Goal: Contribute content: Contribute content

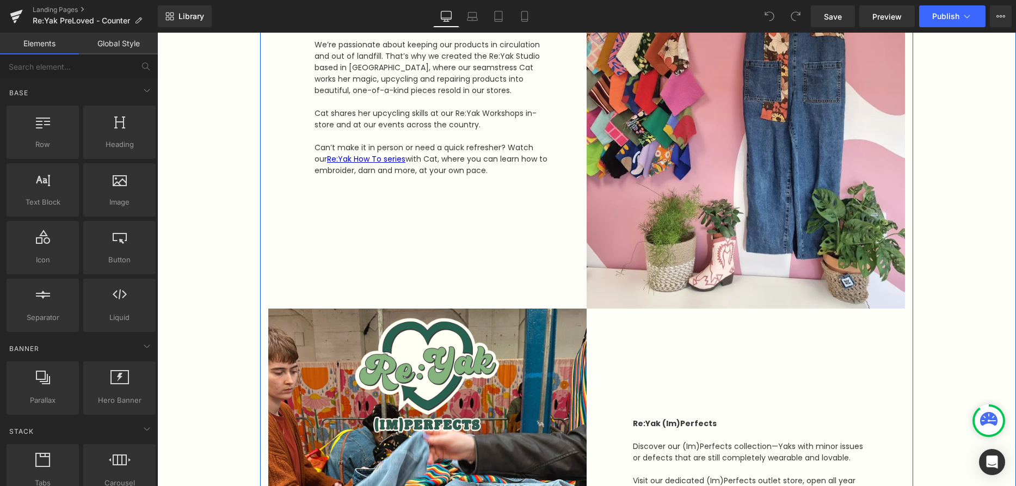
scroll to position [697, 0]
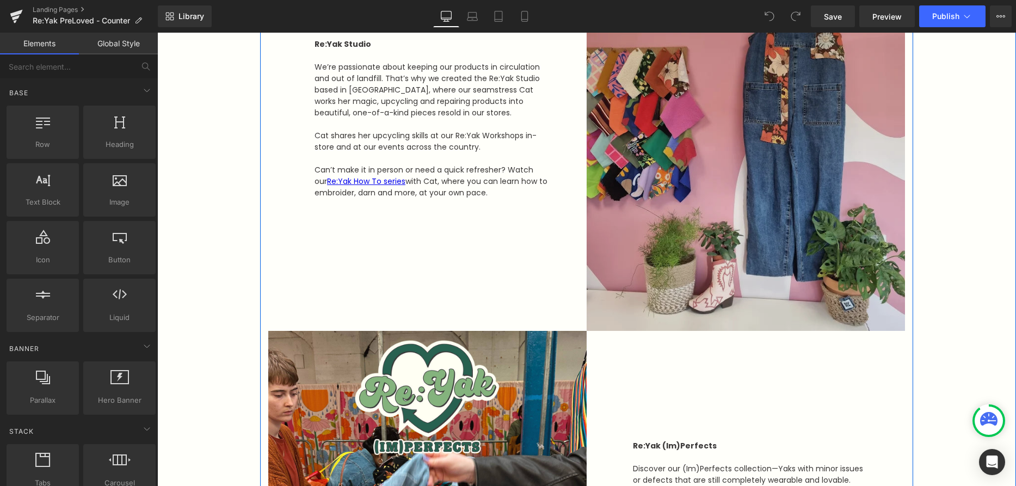
click at [750, 200] on img at bounding box center [746, 118] width 318 height 425
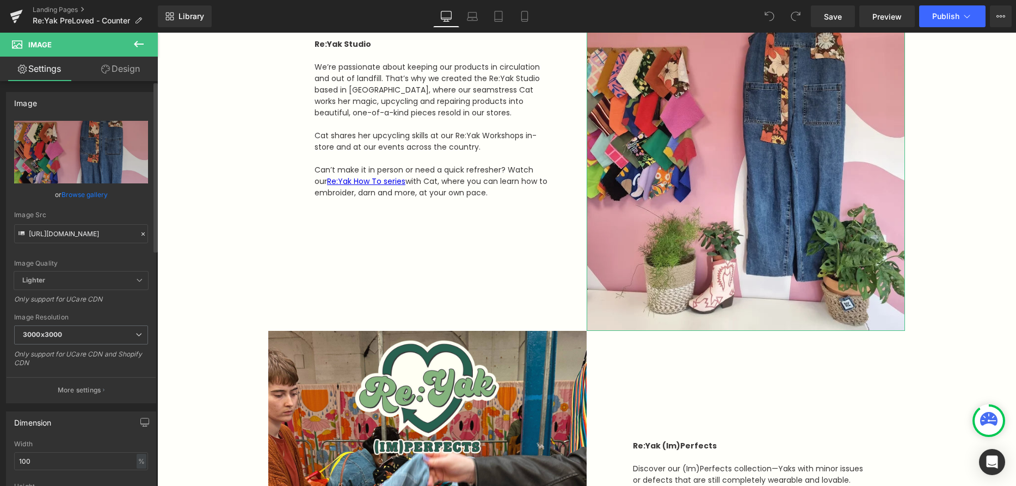
click at [91, 194] on link "Browse gallery" at bounding box center [85, 194] width 46 height 19
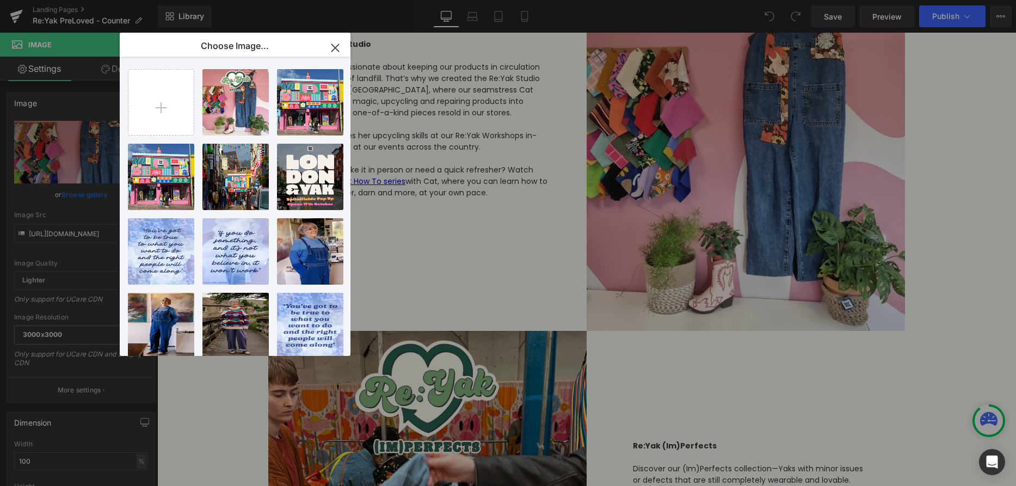
drag, startPoint x: 336, startPoint y: 47, endPoint x: 179, endPoint y: 14, distance: 160.1
click at [336, 47] on icon "button" at bounding box center [335, 47] width 7 height 7
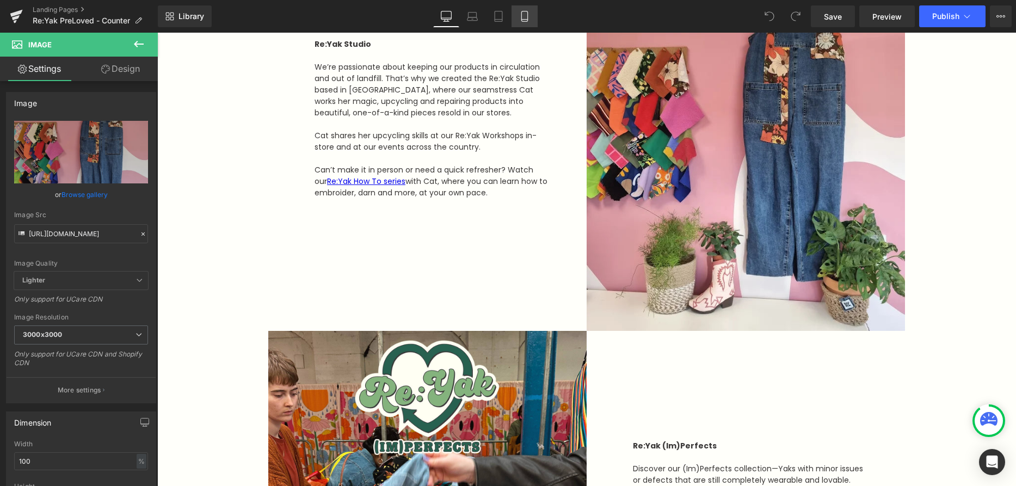
click at [525, 20] on icon at bounding box center [524, 20] width 6 height 0
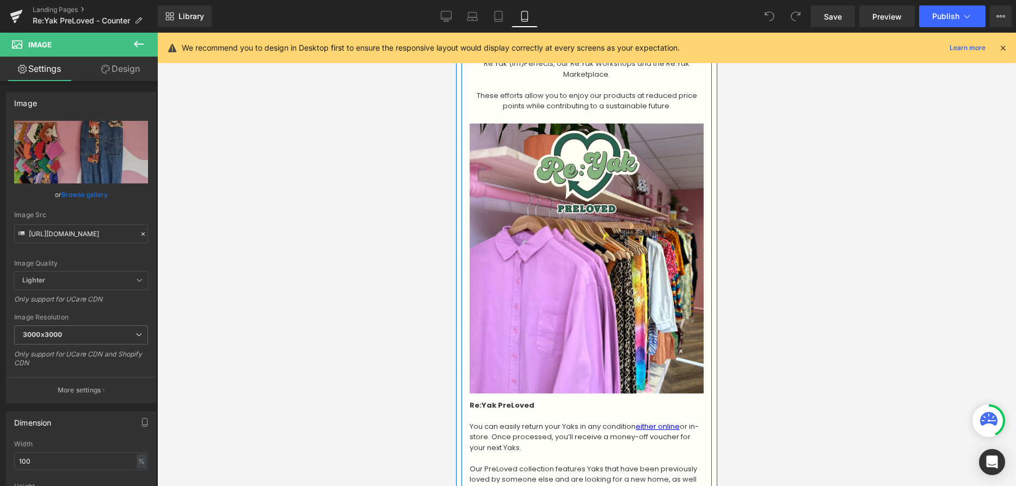
scroll to position [119, 0]
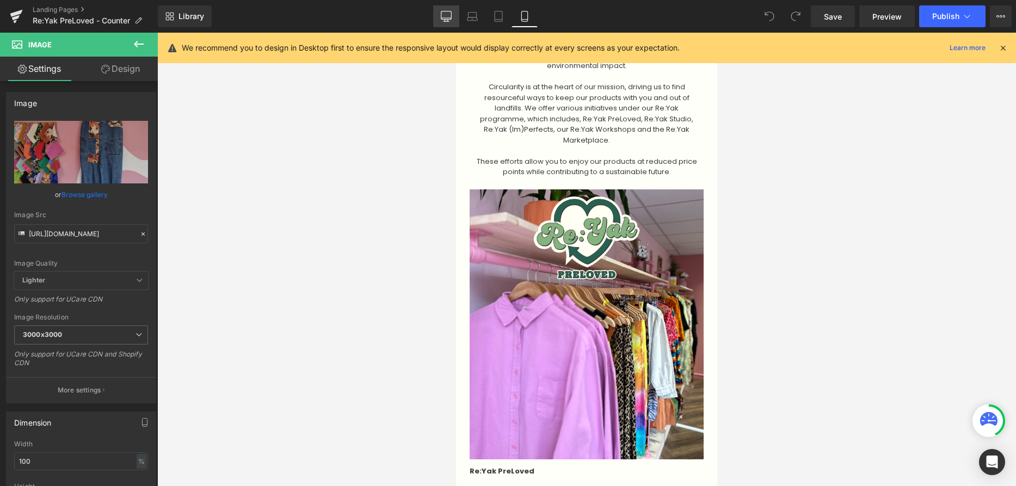
click at [444, 12] on icon at bounding box center [446, 16] width 11 height 11
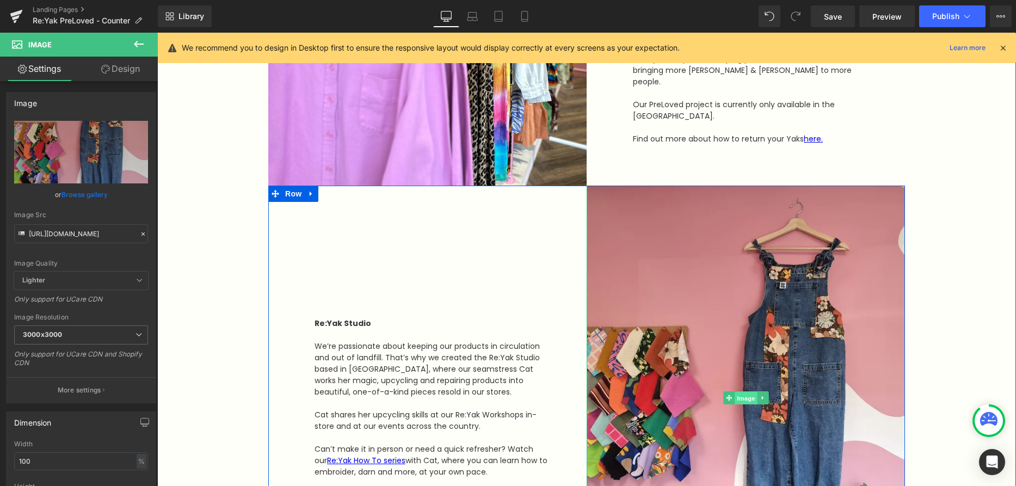
click at [750, 400] on span "Image" at bounding box center [746, 398] width 23 height 13
click at [763, 400] on icon at bounding box center [763, 398] width 6 height 7
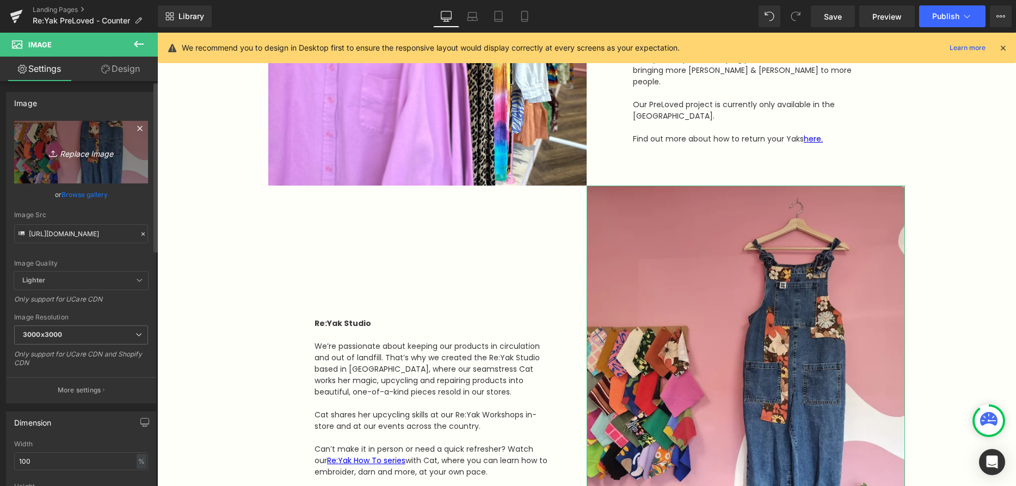
click at [82, 161] on link "Replace Image" at bounding box center [81, 152] width 134 height 63
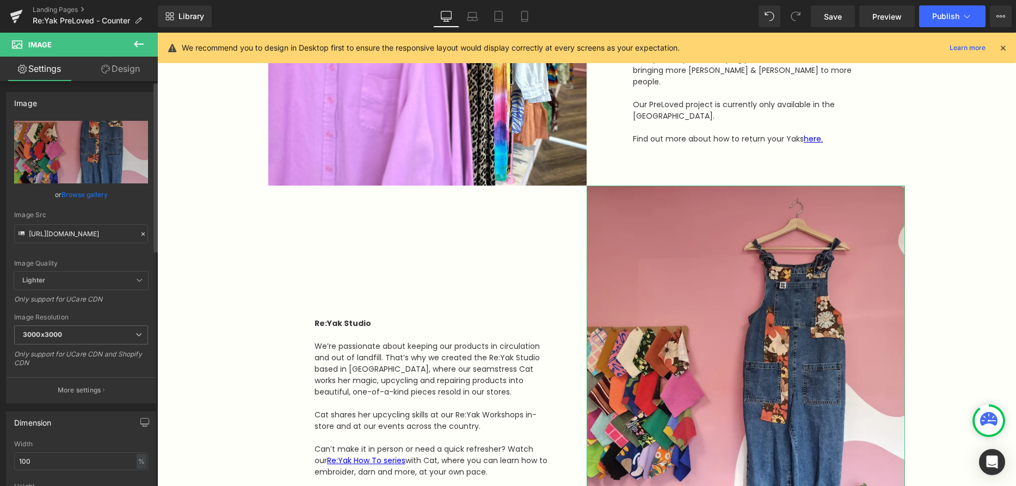
click at [94, 197] on link "Browse gallery" at bounding box center [85, 194] width 46 height 19
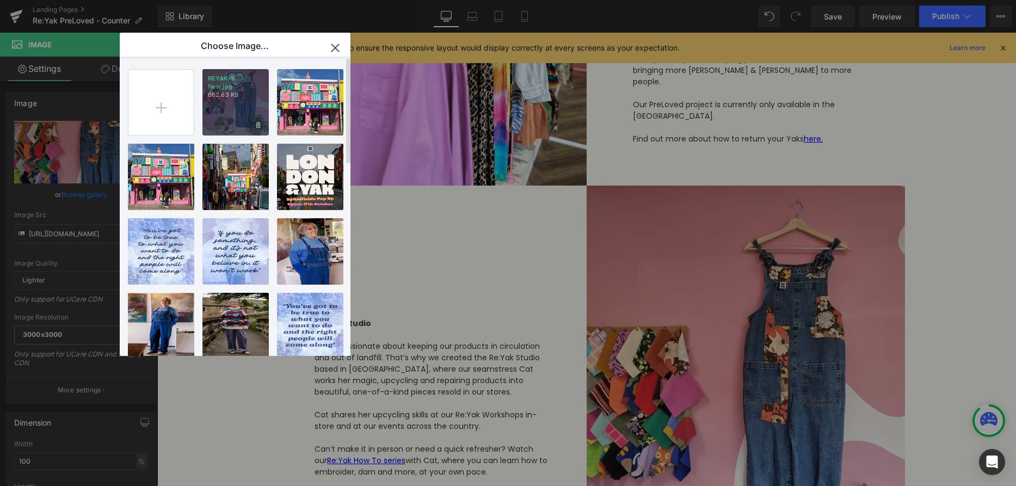
click at [223, 98] on p "662.63 KB" at bounding box center [236, 95] width 56 height 8
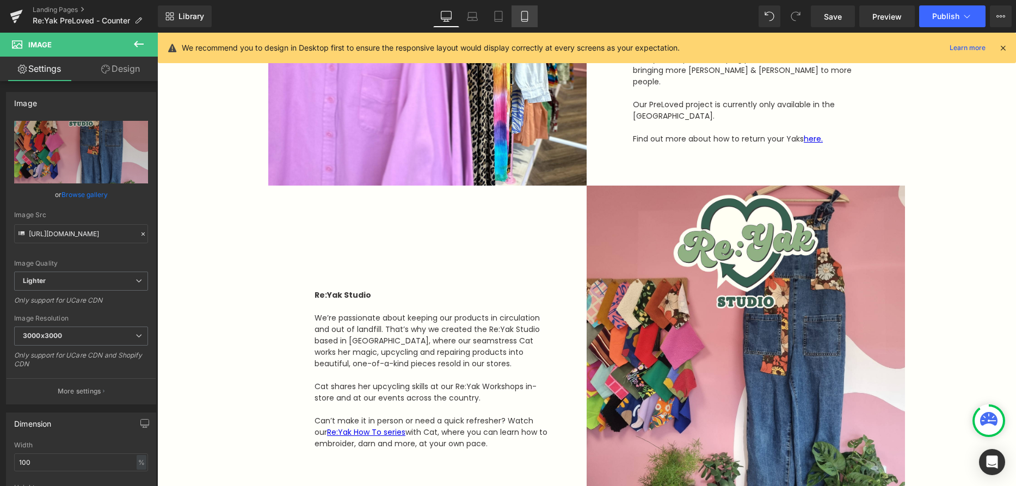
click at [525, 15] on icon at bounding box center [524, 16] width 11 height 11
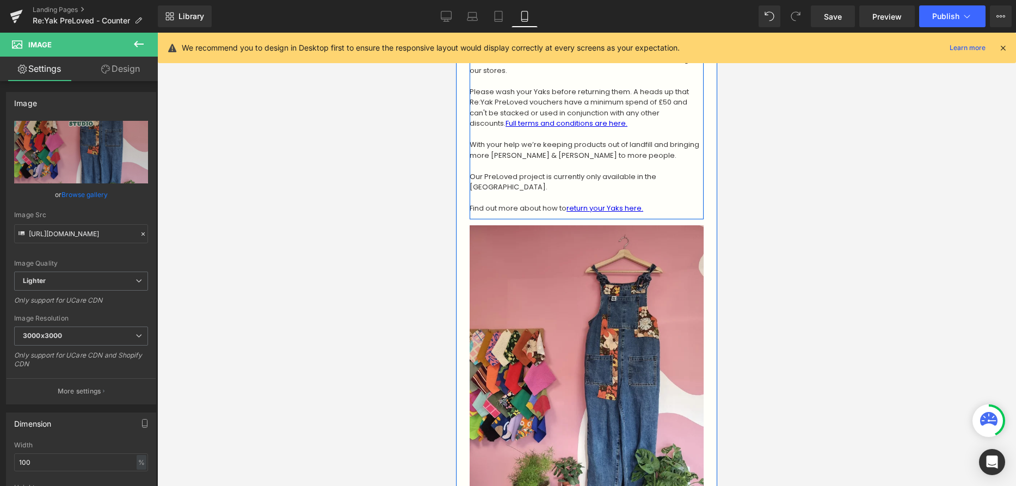
scroll to position [764, 0]
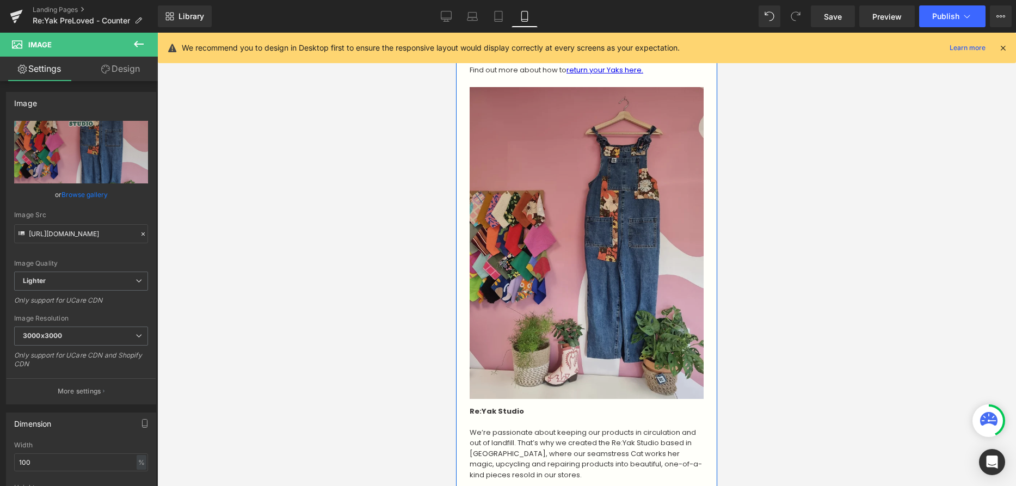
click at [588, 217] on div "Image" at bounding box center [587, 243] width 234 height 312
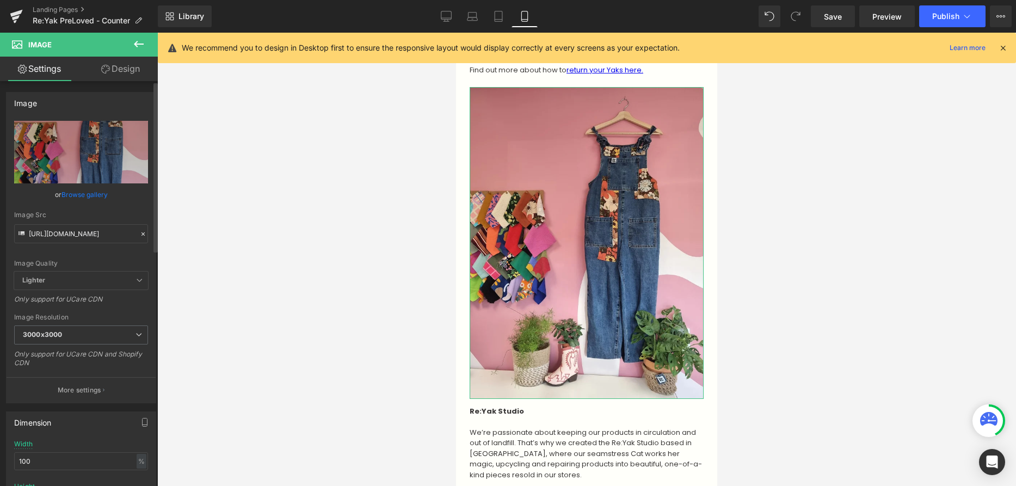
click at [81, 195] on link "Browse gallery" at bounding box center [85, 194] width 46 height 19
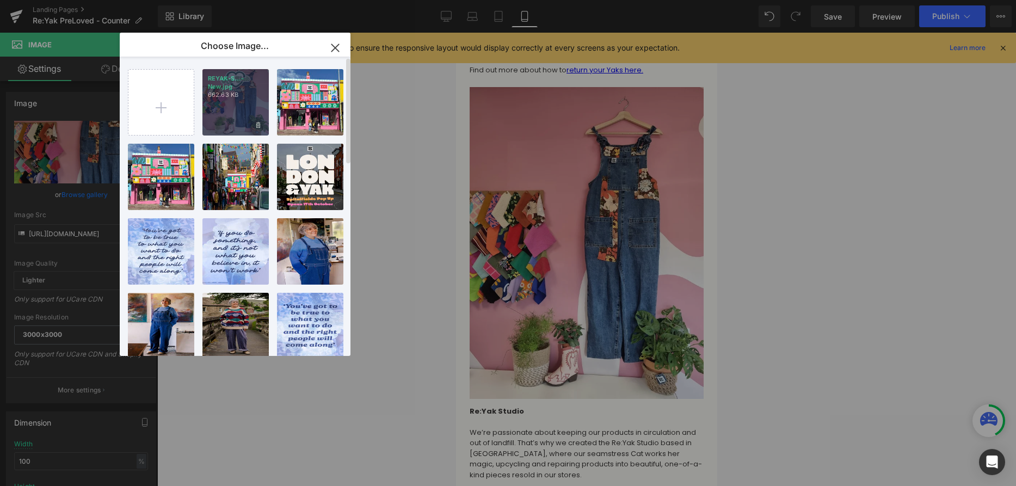
click at [243, 106] on div "REYAK-S...-New.jpg 662.63 KB" at bounding box center [235, 102] width 66 height 66
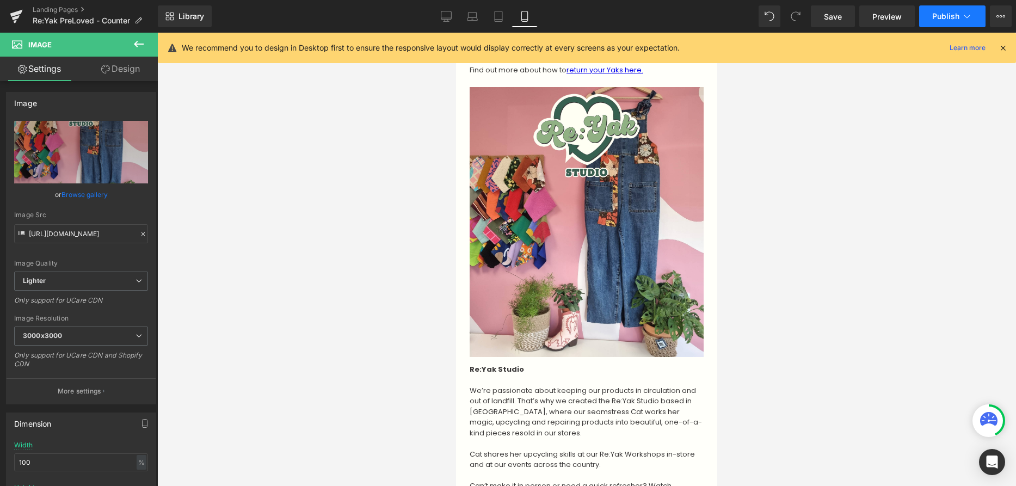
click at [942, 14] on span "Publish" at bounding box center [945, 16] width 27 height 9
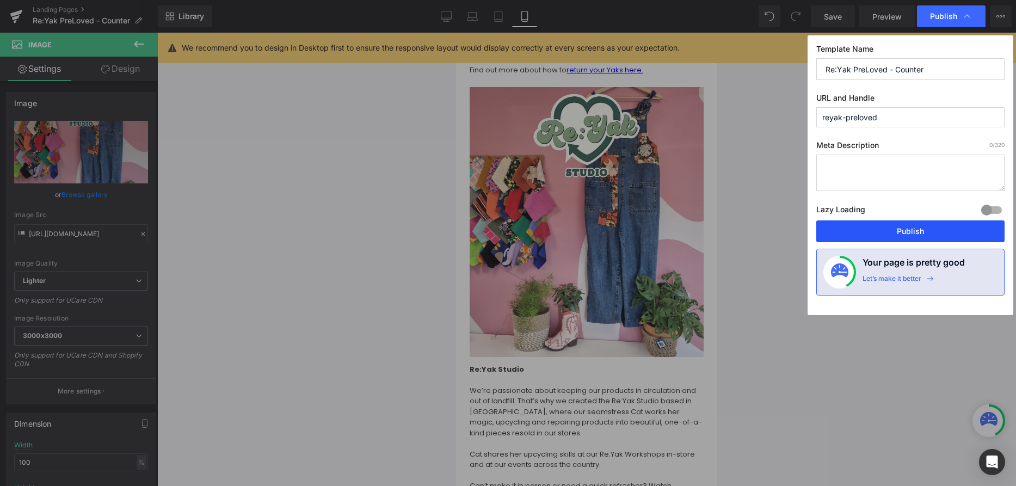
click at [916, 225] on button "Publish" at bounding box center [911, 231] width 188 height 22
